Goal: Transaction & Acquisition: Purchase product/service

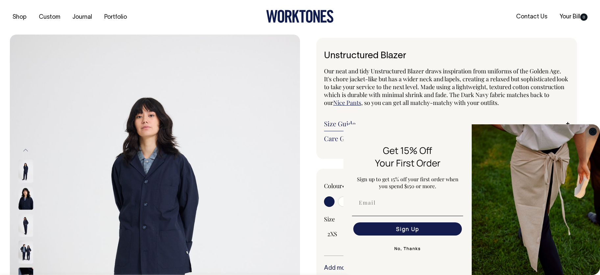
click at [596, 135] on icon "Close dialog" at bounding box center [593, 132] width 8 height 8
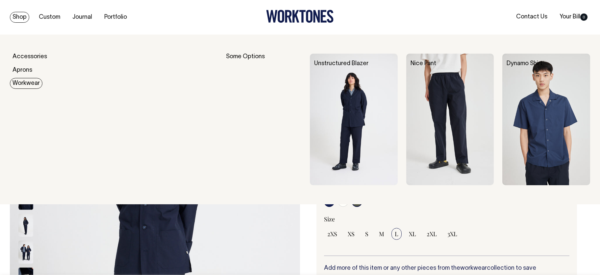
click at [33, 82] on link "Workwear" at bounding box center [26, 83] width 33 height 11
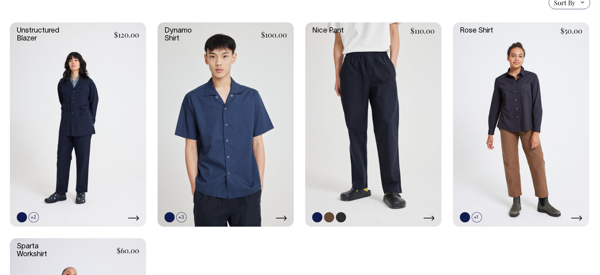
scroll to position [198, 0]
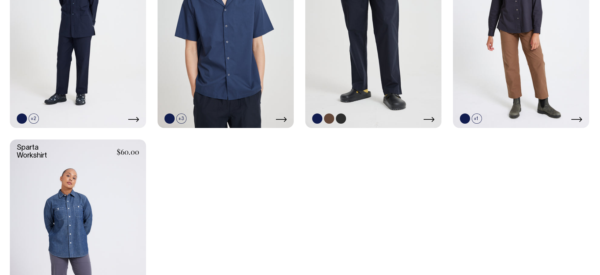
click at [388, 89] on link at bounding box center [373, 26] width 136 height 204
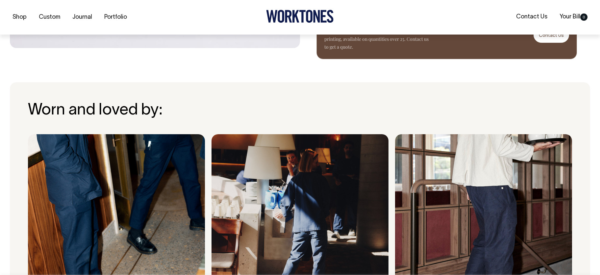
scroll to position [425, 0]
